Goal: Check status: Check status

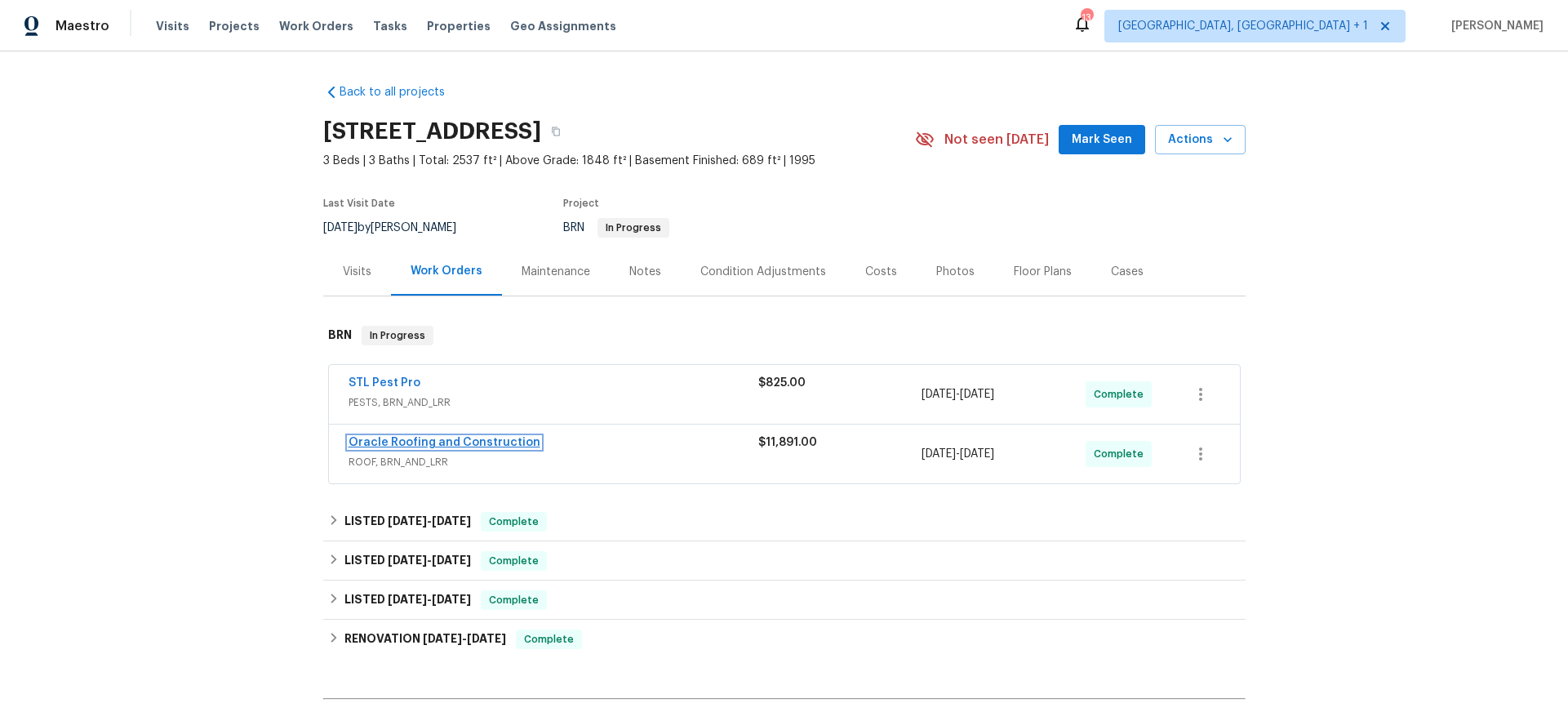
click at [459, 440] on link "Oracle Roofing and Construction" at bounding box center [444, 442] width 192 height 11
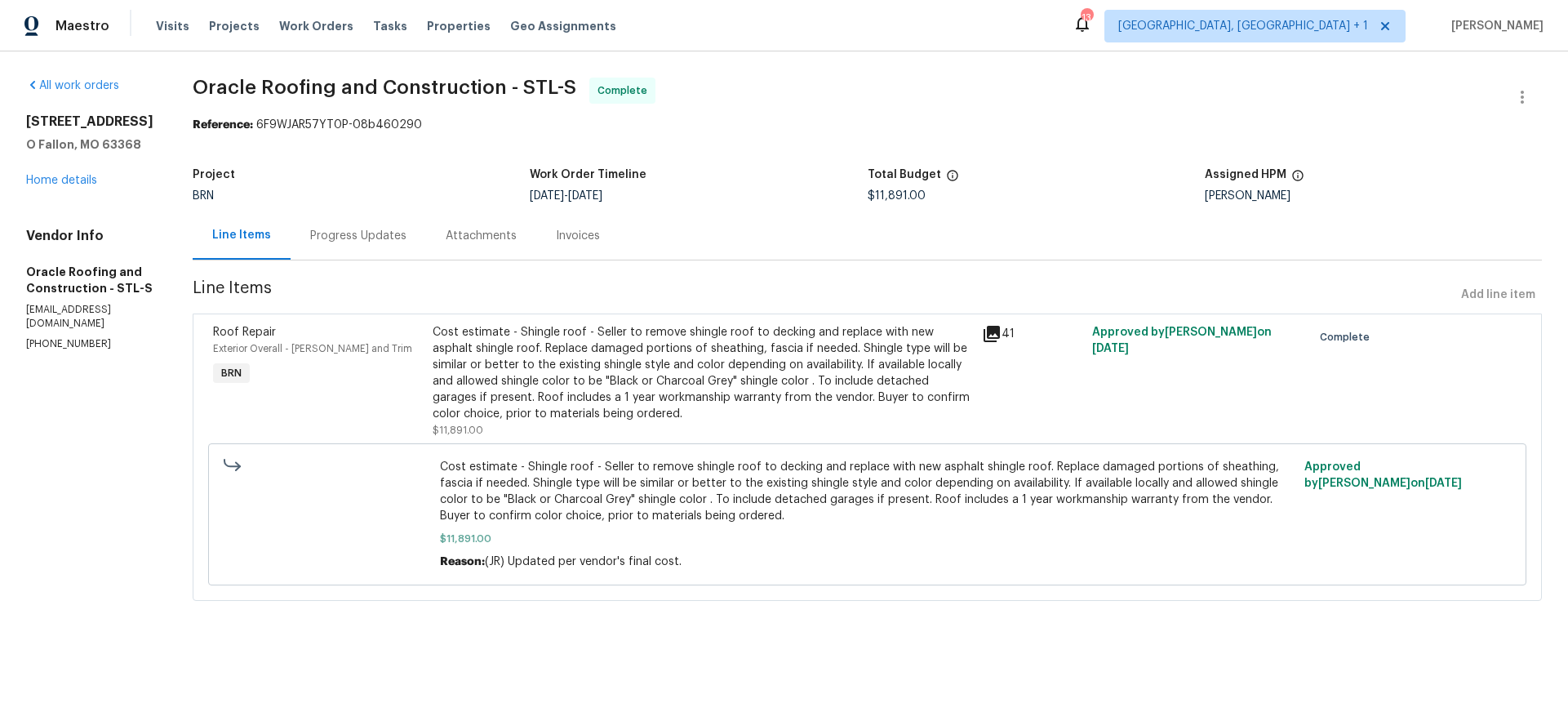
click at [465, 248] on div "Attachments" at bounding box center [481, 235] width 110 height 48
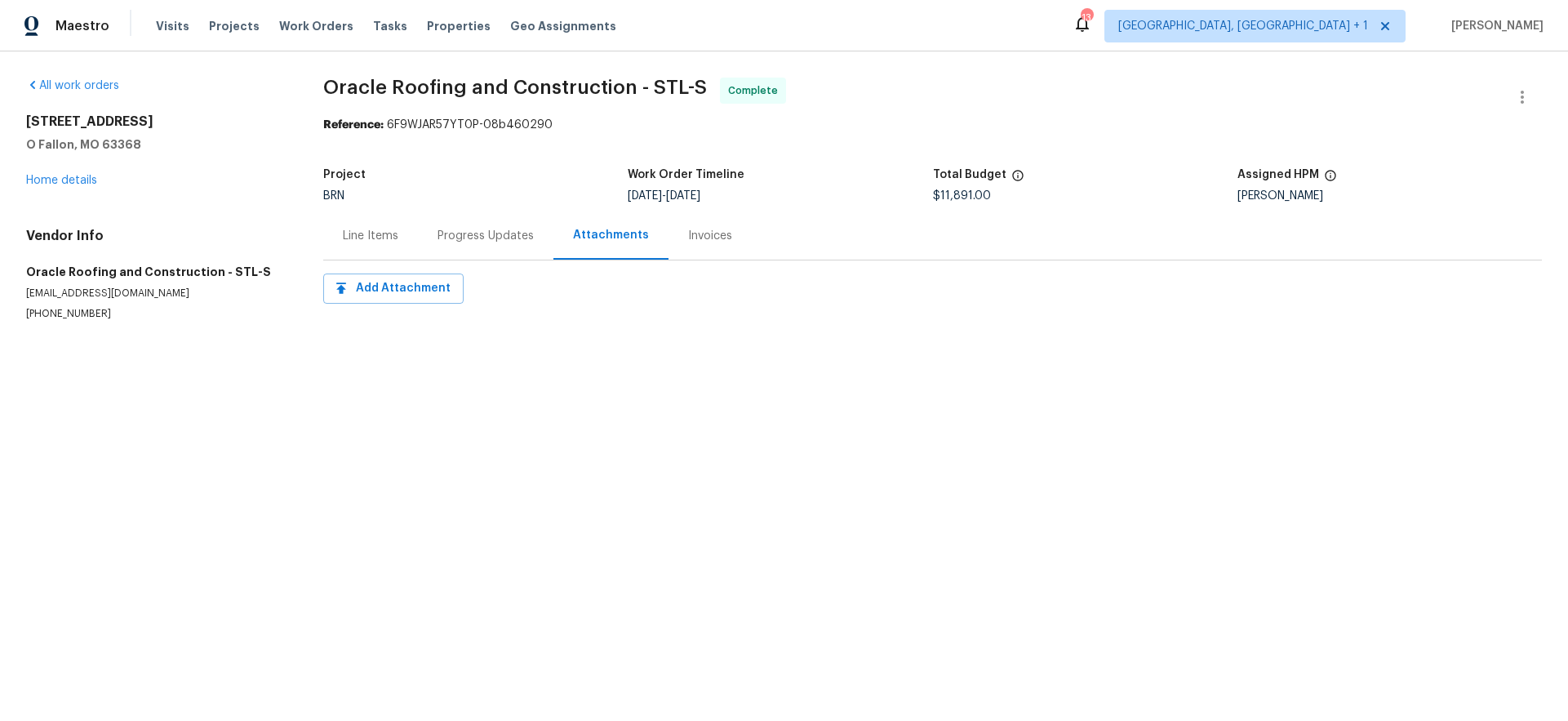
click at [471, 247] on div "Progress Updates" at bounding box center [486, 235] width 136 height 48
